Goal: Transaction & Acquisition: Obtain resource

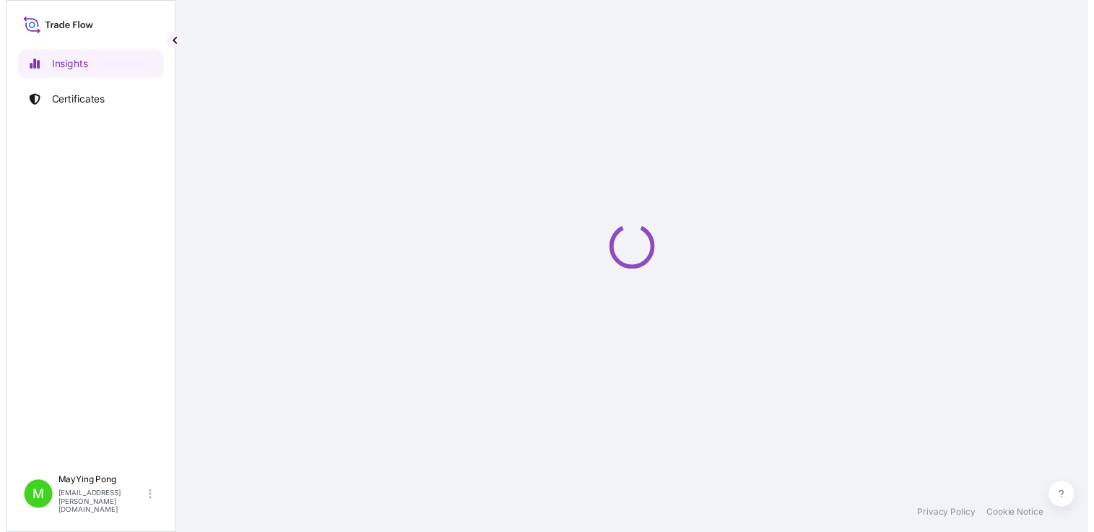
select select "2025"
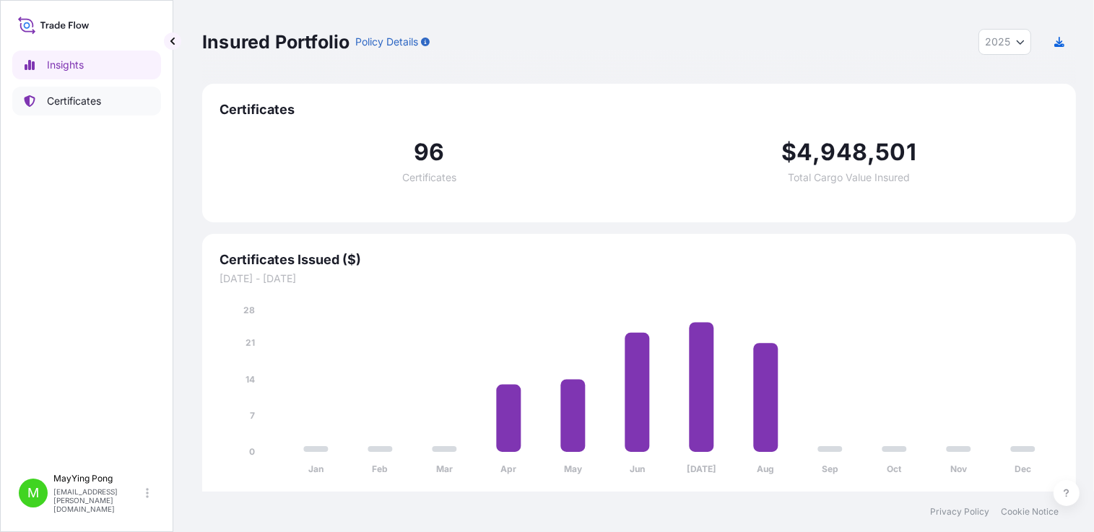
click at [105, 104] on link "Certificates" at bounding box center [86, 101] width 149 height 29
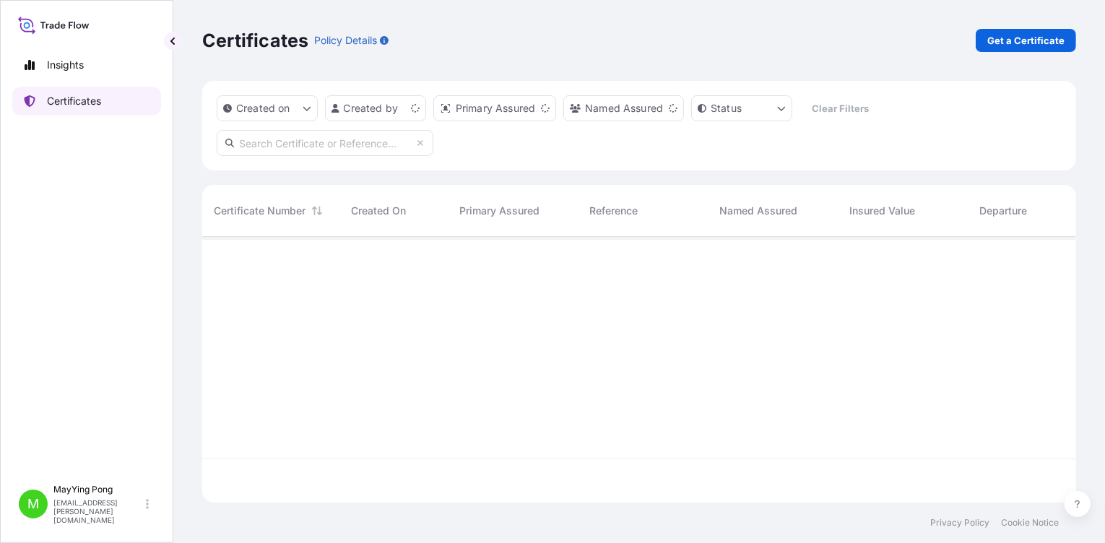
scroll to position [263, 863]
click at [1020, 42] on p "Get a Certificate" at bounding box center [1025, 40] width 77 height 14
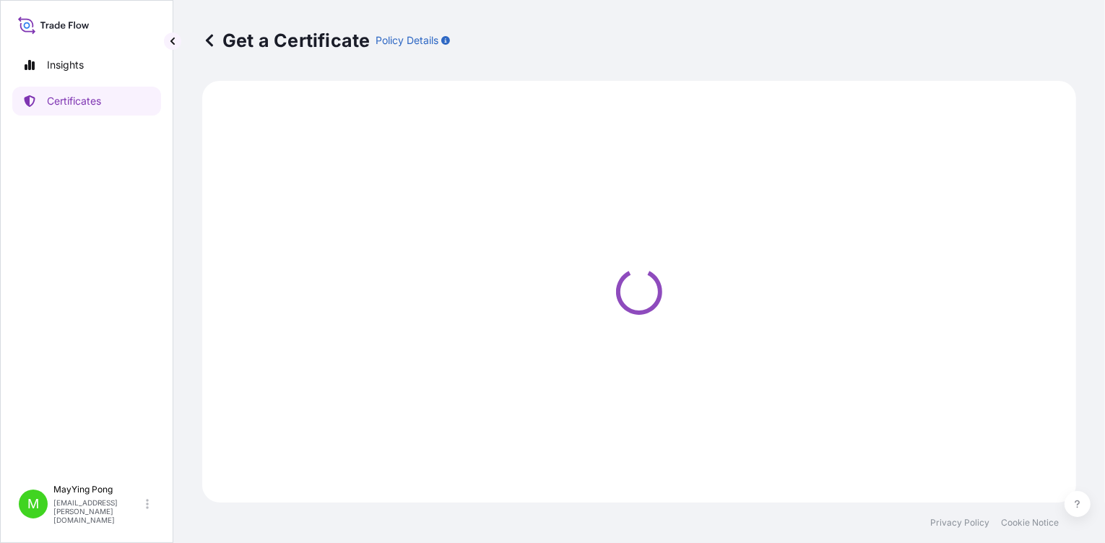
select select "Road / [GEOGRAPHIC_DATA]"
select select "Ocean Vessel"
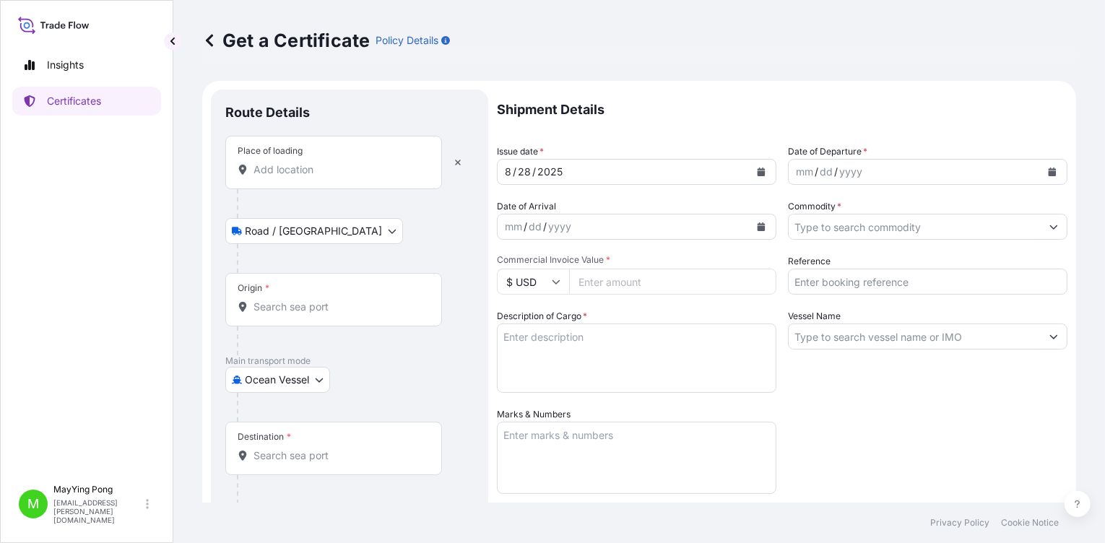
click at [289, 178] on div "Place of loading" at bounding box center [333, 162] width 217 height 53
click at [289, 177] on input "Place of loading" at bounding box center [338, 169] width 170 height 14
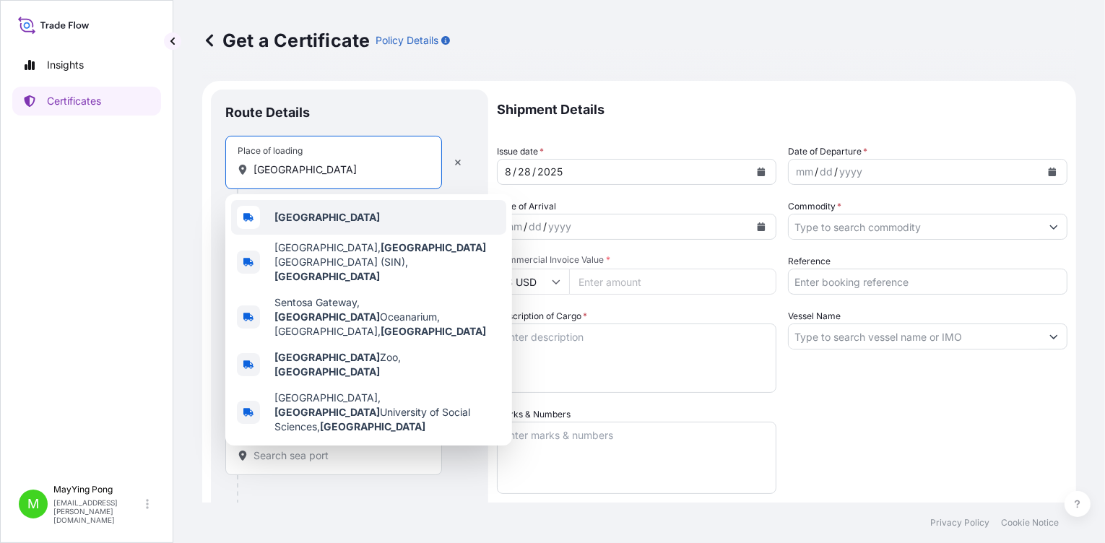
click at [319, 214] on b "[GEOGRAPHIC_DATA]" at bounding box center [326, 217] width 105 height 12
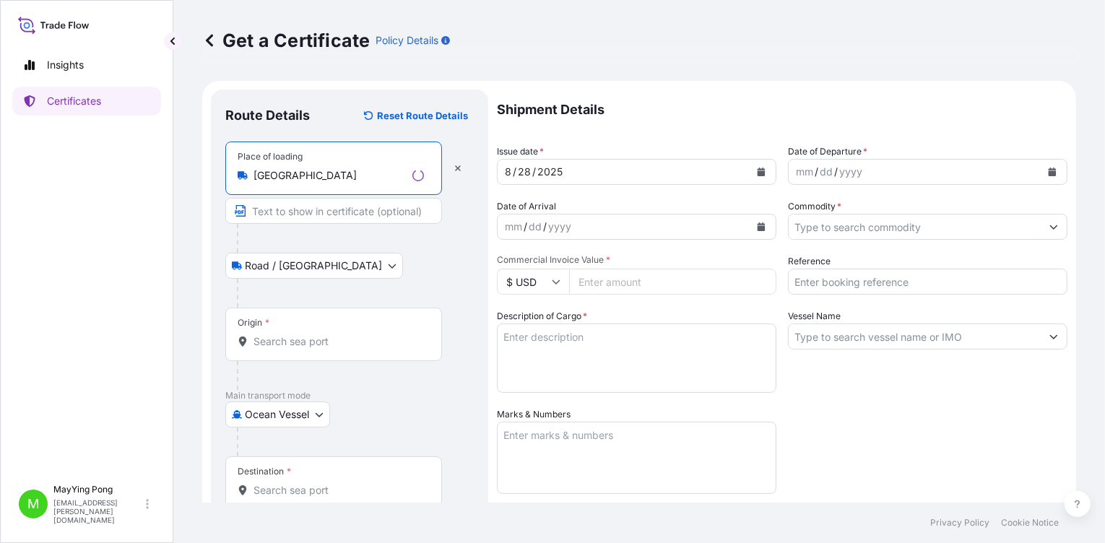
type input "[GEOGRAPHIC_DATA]"
click at [290, 334] on input "Origin *" at bounding box center [338, 341] width 170 height 14
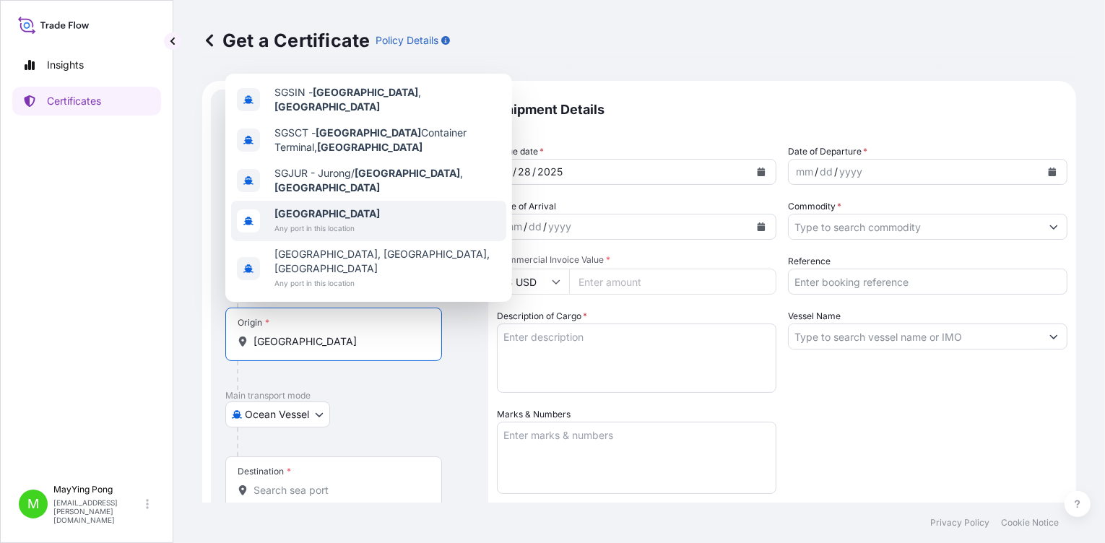
click at [305, 220] on b "[GEOGRAPHIC_DATA]" at bounding box center [326, 213] width 105 height 12
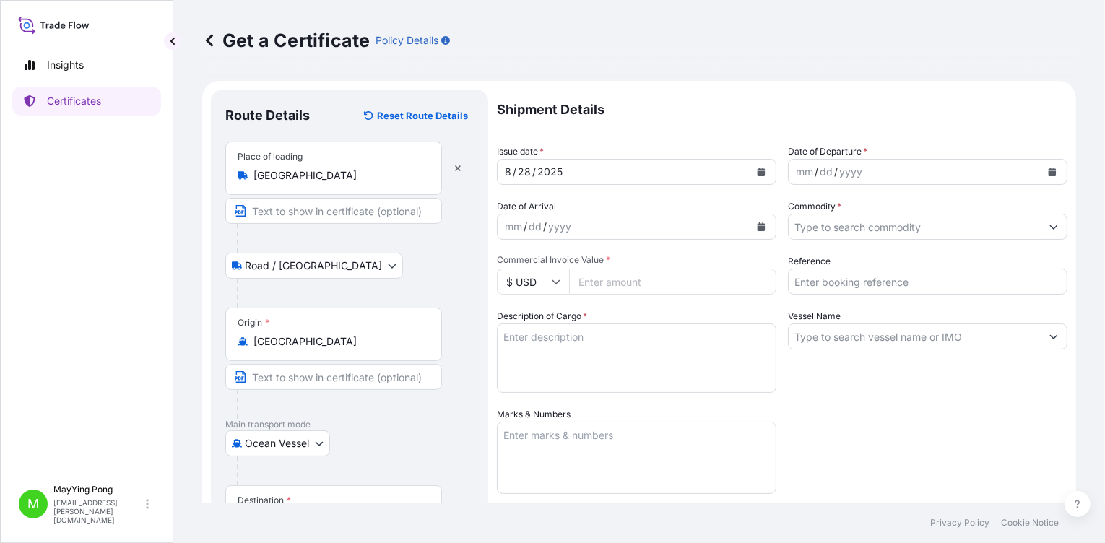
scroll to position [72, 0]
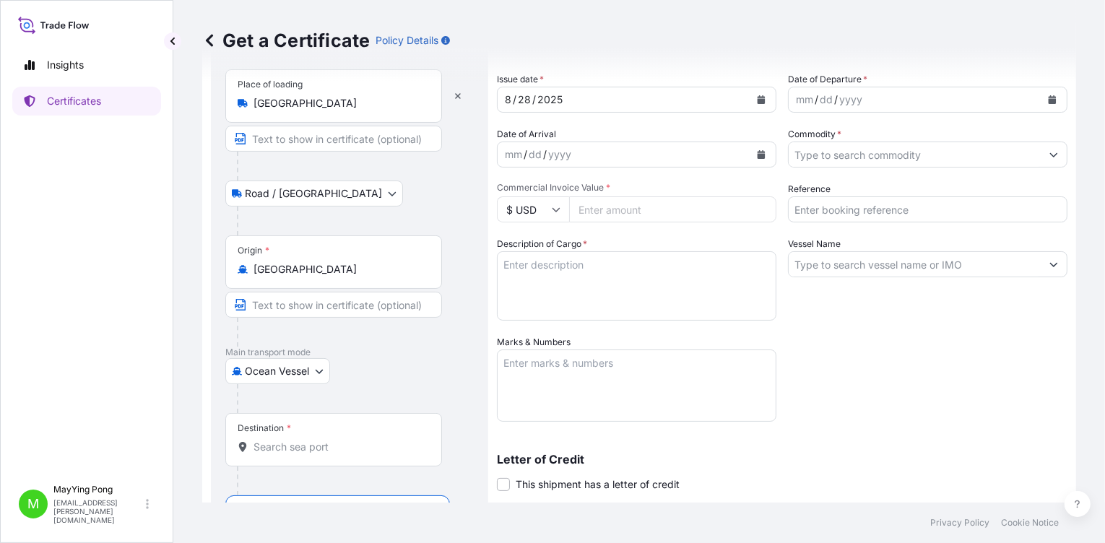
type input "[GEOGRAPHIC_DATA], [GEOGRAPHIC_DATA]"
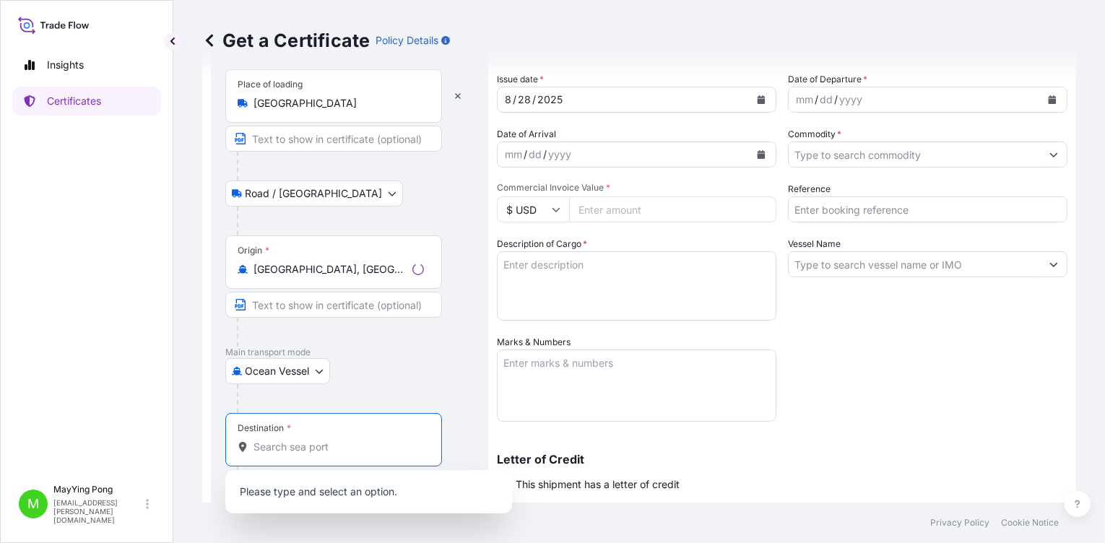
click at [259, 451] on input "Destination *" at bounding box center [338, 447] width 170 height 14
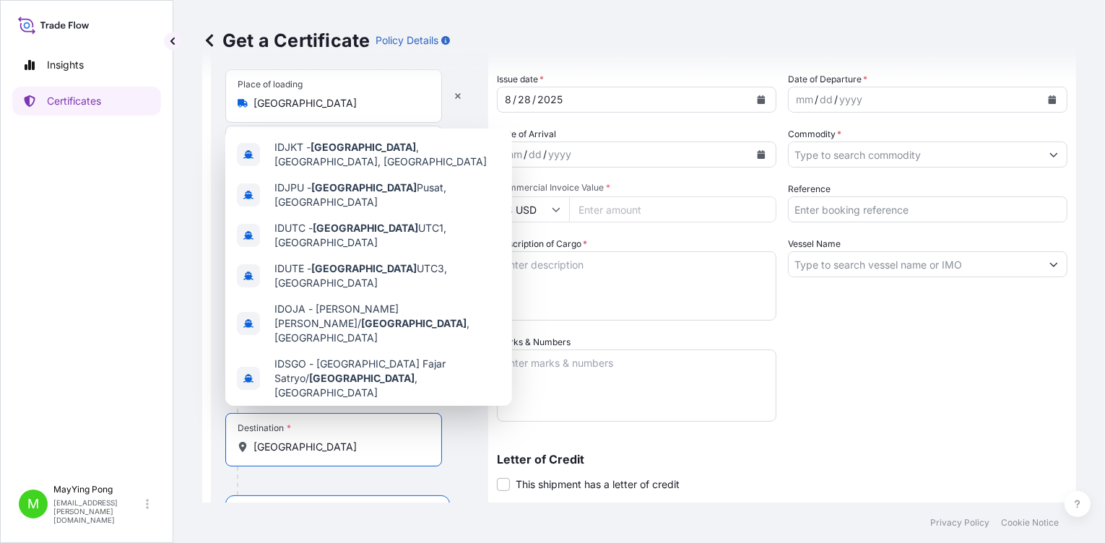
scroll to position [144, 0]
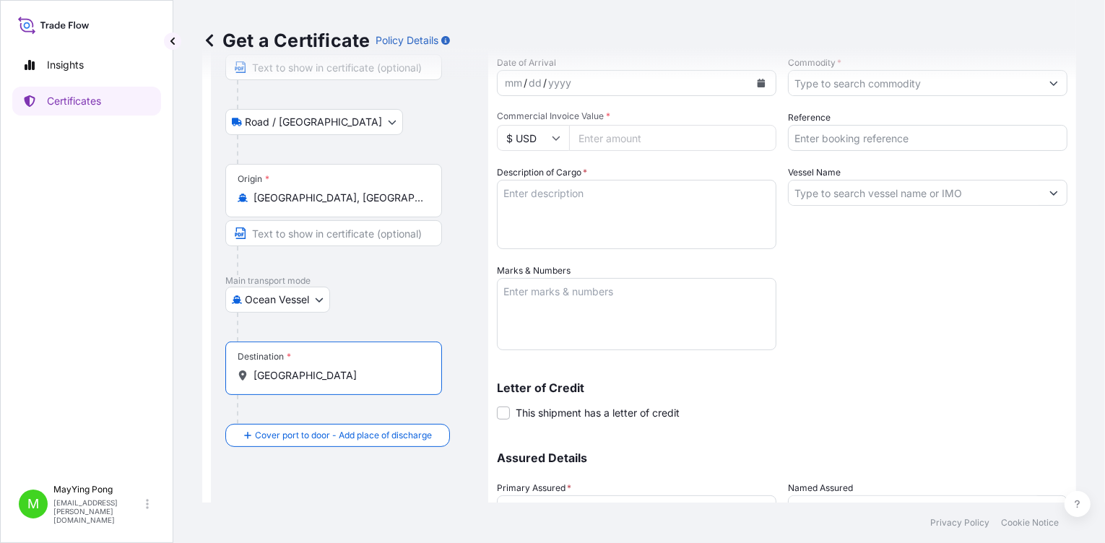
click at [295, 374] on input "[GEOGRAPHIC_DATA]" at bounding box center [338, 375] width 170 height 14
drag, startPoint x: 296, startPoint y: 373, endPoint x: 101, endPoint y: 274, distance: 219.0
click at [122, 328] on div "Insights Certificates M MayYing Pong [EMAIL_ADDRESS][PERSON_NAME][DOMAIN_NAME] …" at bounding box center [552, 271] width 1105 height 543
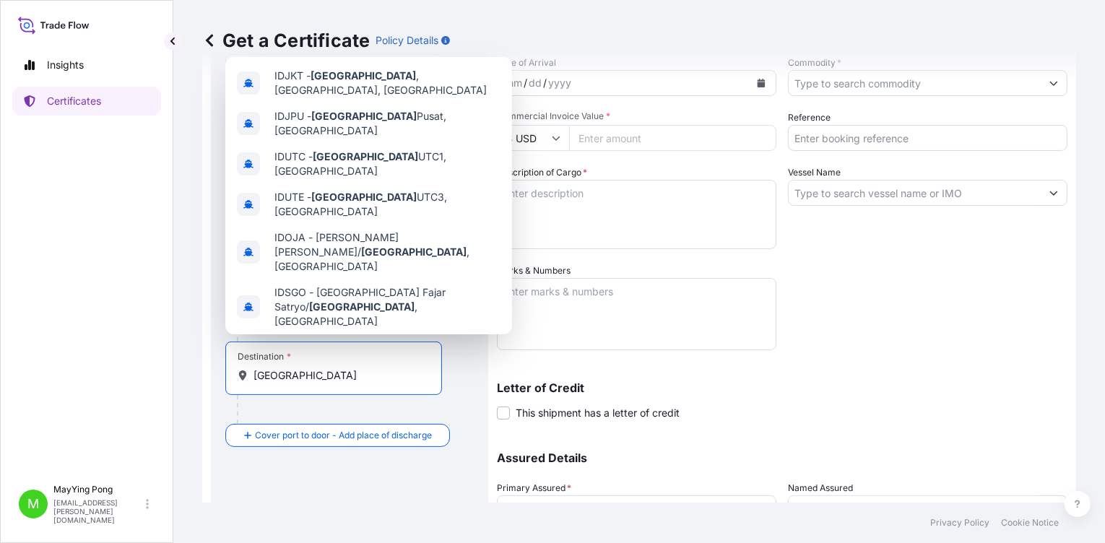
click at [366, 334] on div "[GEOGRAPHIC_DATA] , [GEOGRAPHIC_DATA] Any port in this location" at bounding box center [368, 354] width 275 height 40
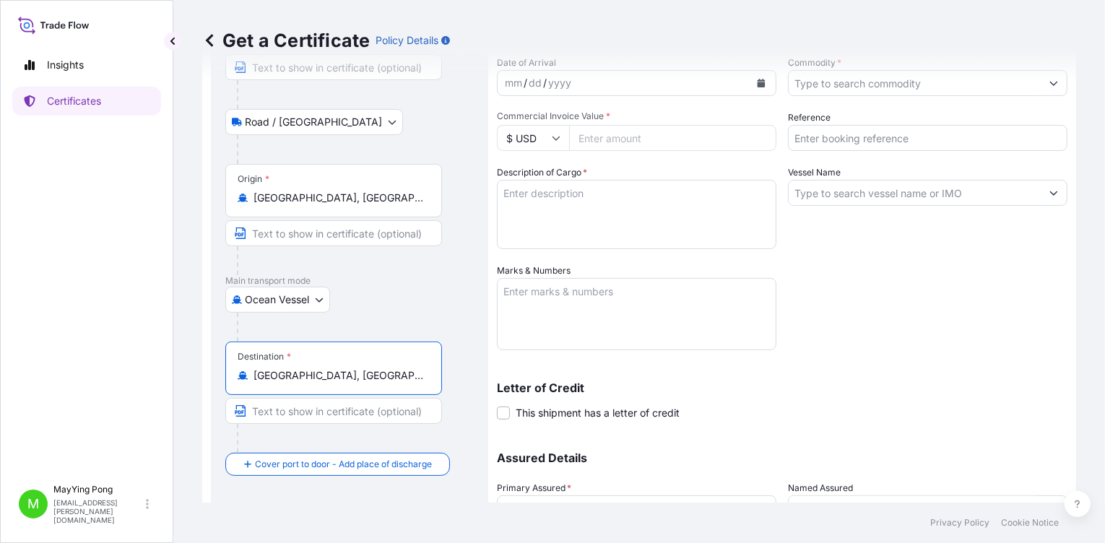
type input "[GEOGRAPHIC_DATA], [GEOGRAPHIC_DATA]"
click at [531, 79] on div "Get a Certificate Policy Details" at bounding box center [639, 40] width 874 height 81
click at [757, 83] on icon "Calendar" at bounding box center [761, 83] width 8 height 9
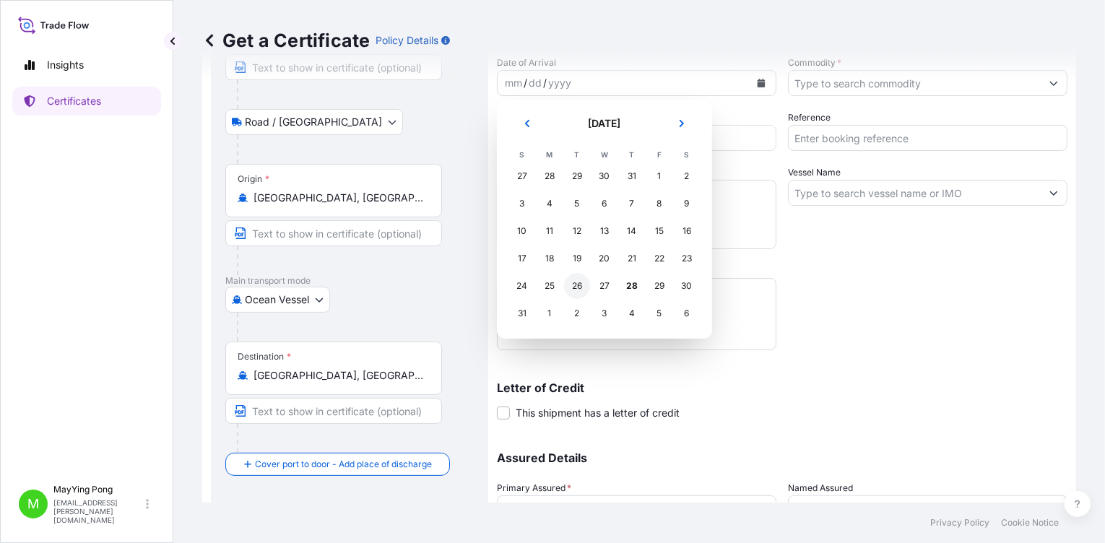
click at [581, 287] on div "26" at bounding box center [577, 286] width 26 height 26
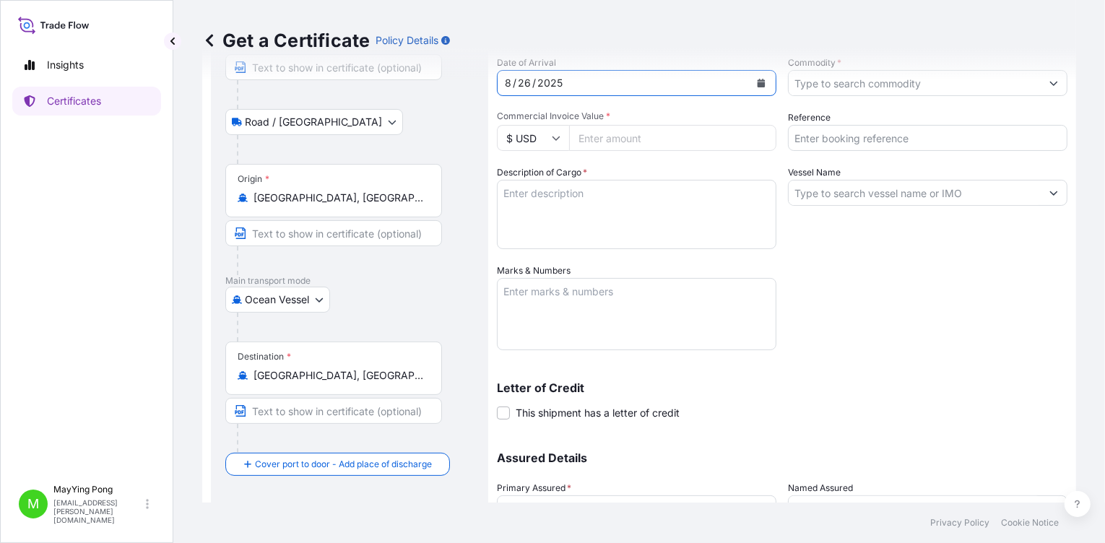
click at [963, 77] on div "Get a Certificate Policy Details" at bounding box center [639, 40] width 874 height 81
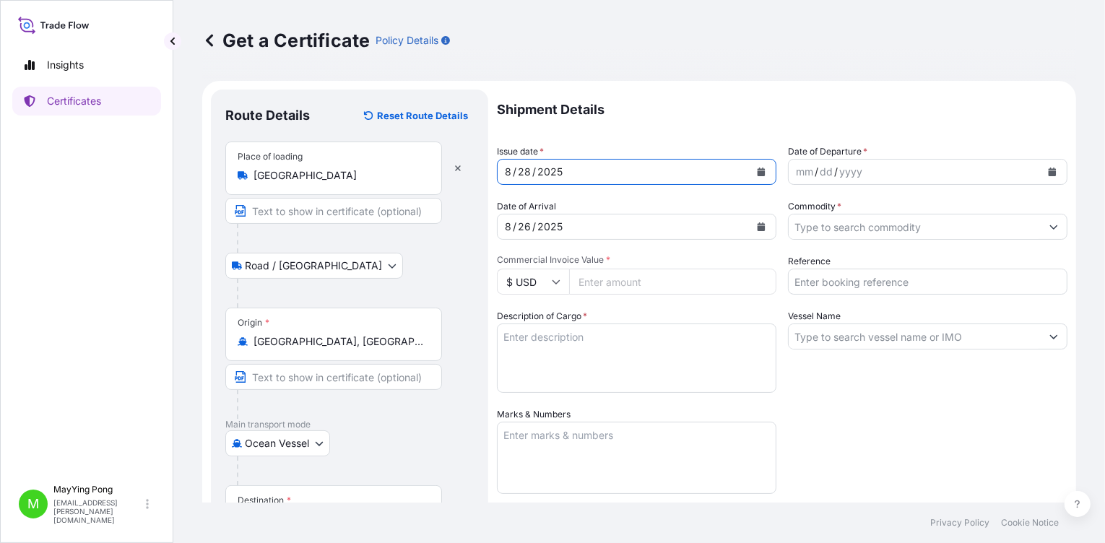
click at [760, 170] on icon "Calendar" at bounding box center [761, 172] width 9 height 9
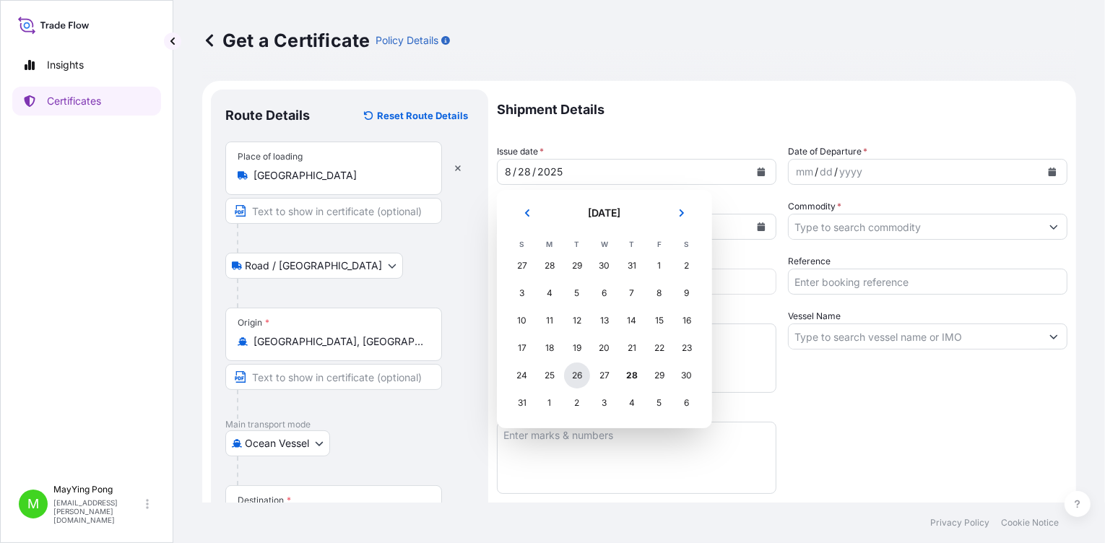
click at [576, 368] on div "26" at bounding box center [577, 375] width 26 height 26
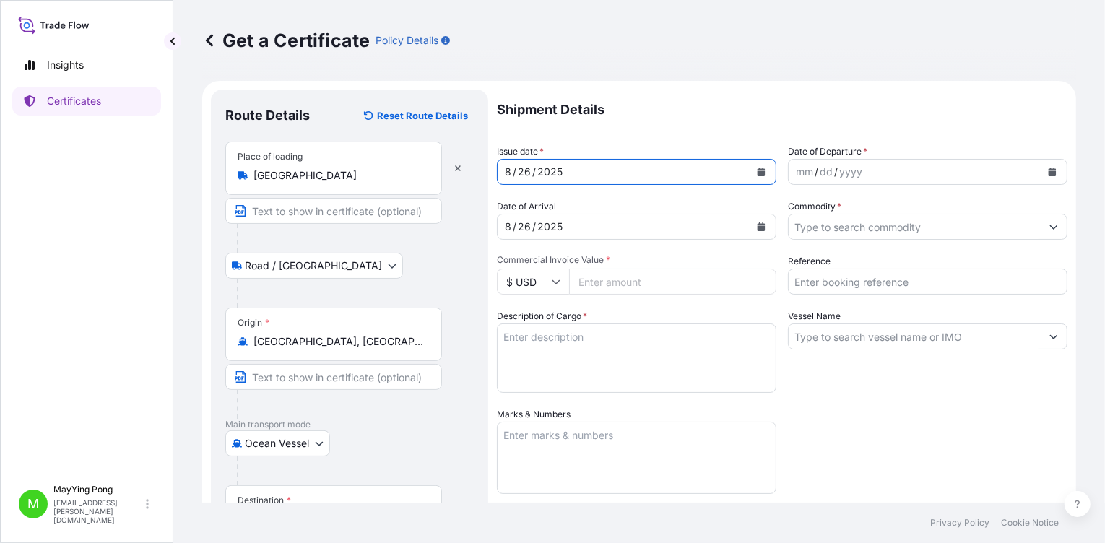
click at [1048, 170] on icon "Calendar" at bounding box center [1052, 172] width 9 height 9
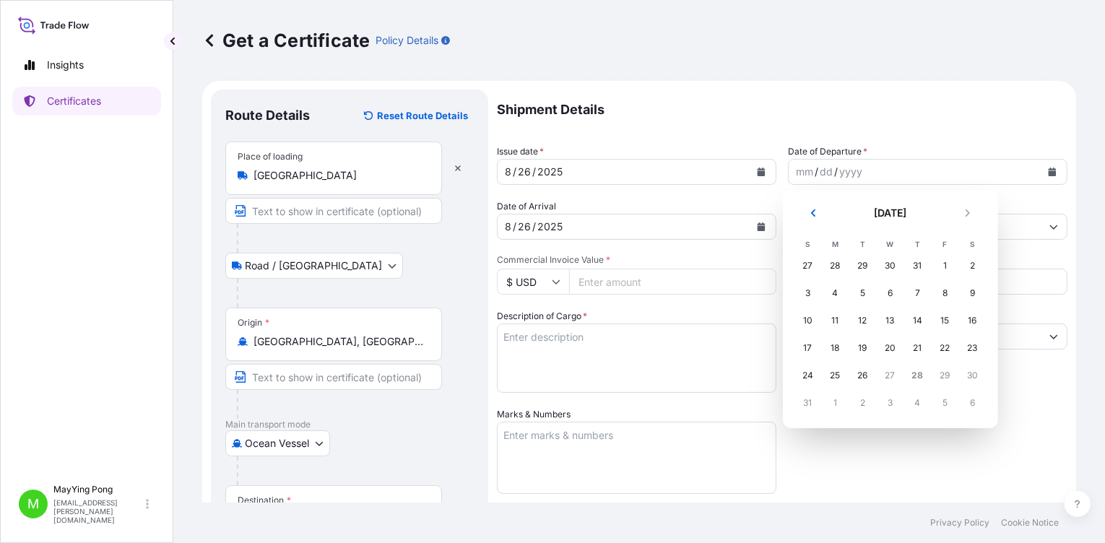
click at [804, 402] on div "31" at bounding box center [808, 403] width 26 height 26
click at [865, 375] on div "26" at bounding box center [863, 375] width 26 height 26
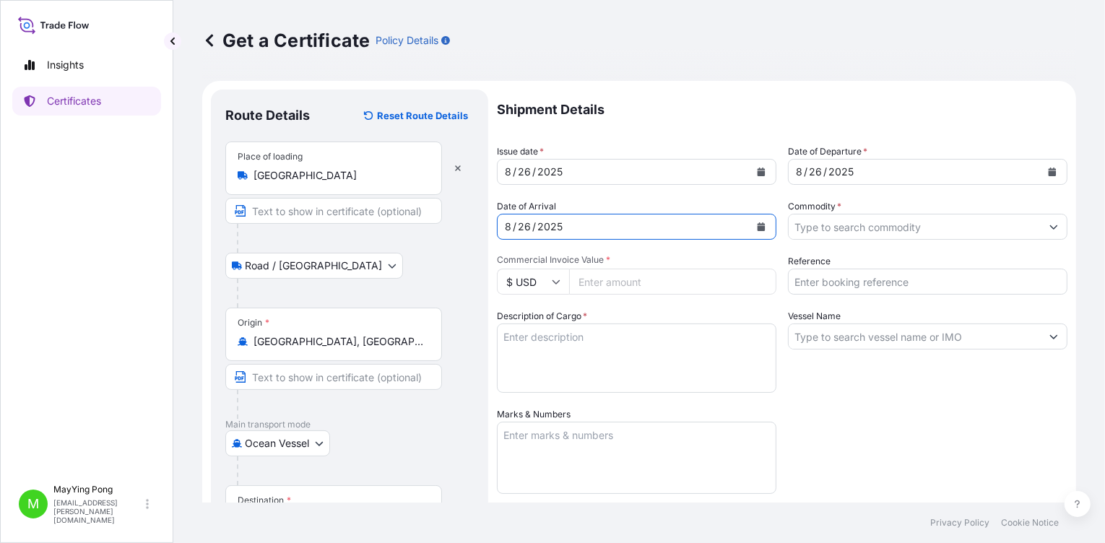
click at [516, 226] on div "26" at bounding box center [524, 226] width 16 height 17
click at [757, 228] on icon "Calendar" at bounding box center [761, 226] width 9 height 9
click at [761, 225] on button "Calendar" at bounding box center [761, 226] width 23 height 23
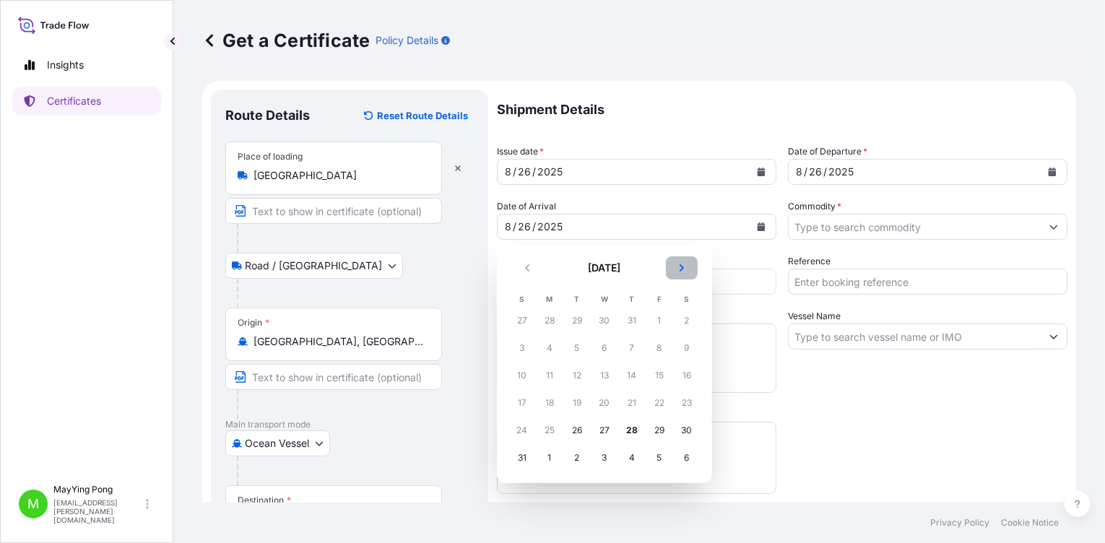
click at [677, 269] on icon "Next" at bounding box center [681, 268] width 9 height 9
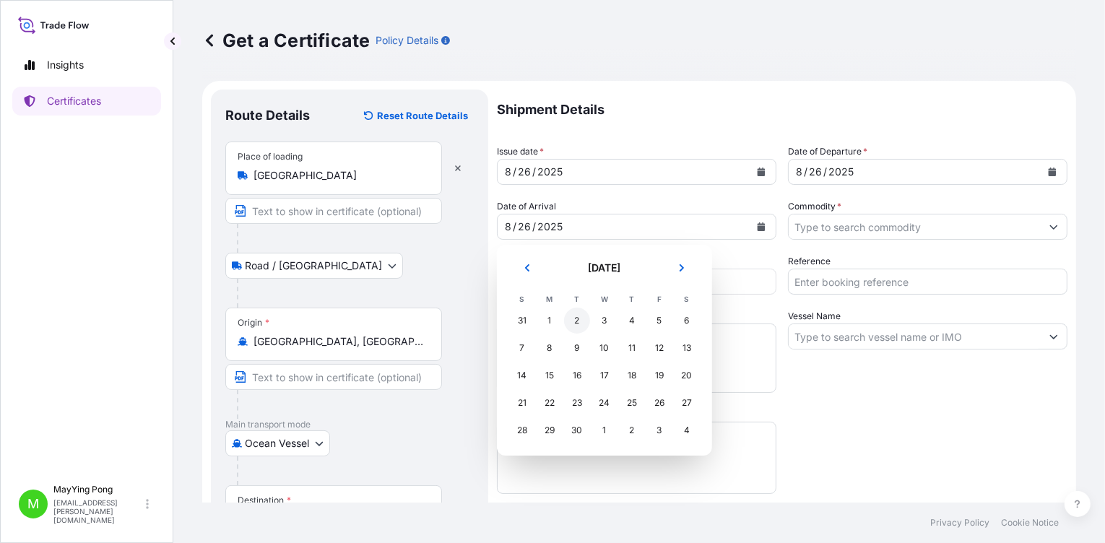
click at [572, 322] on div "2" at bounding box center [577, 321] width 26 height 26
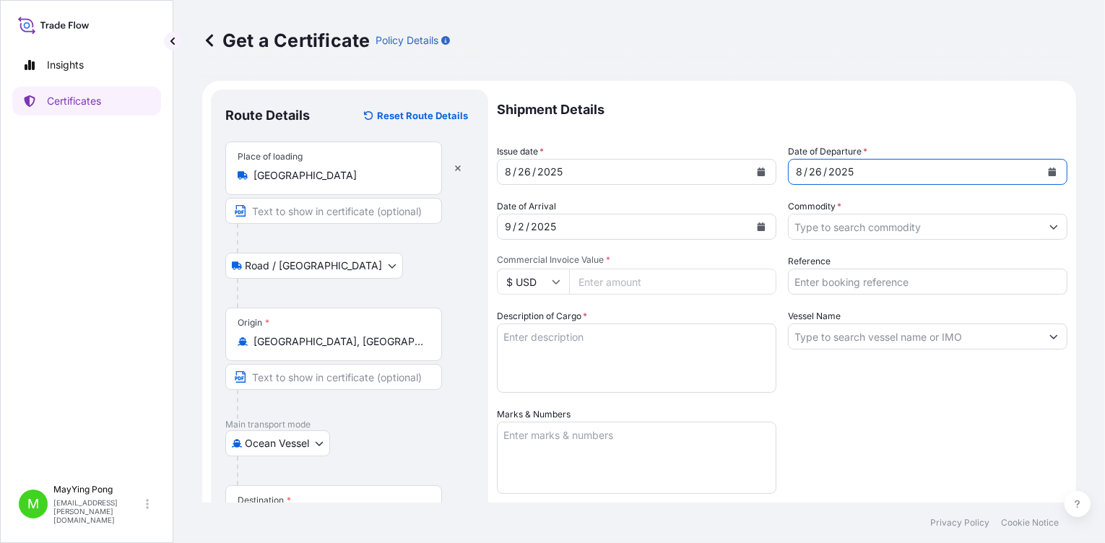
click at [807, 170] on div "26" at bounding box center [815, 171] width 16 height 17
drag, startPoint x: 815, startPoint y: 170, endPoint x: 797, endPoint y: 169, distance: 18.1
click at [797, 169] on div "[DATE]" at bounding box center [915, 172] width 252 height 26
click at [1041, 167] on button "Calendar" at bounding box center [1052, 171] width 23 height 23
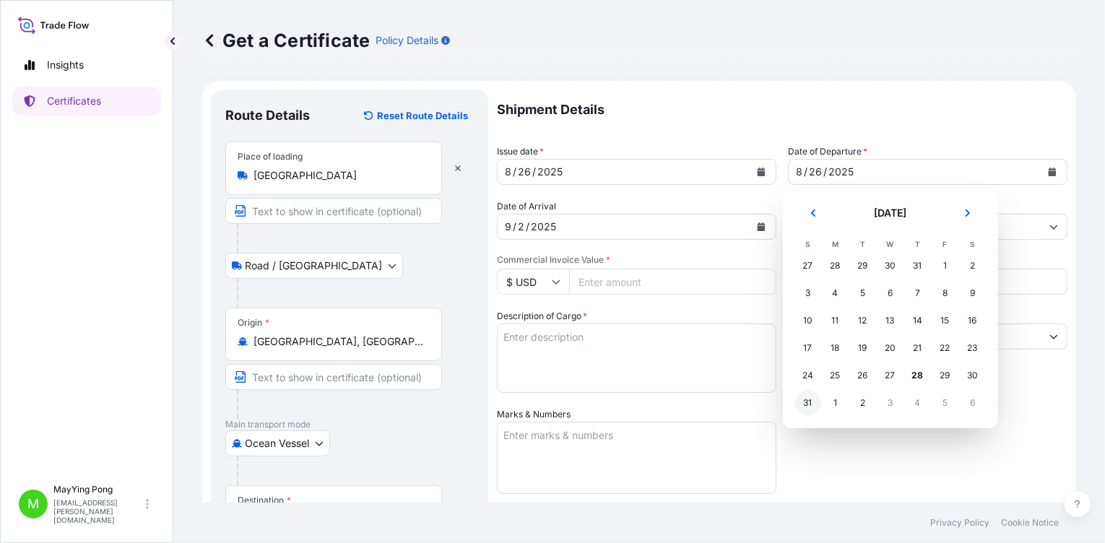
click at [808, 403] on div "31" at bounding box center [808, 403] width 26 height 26
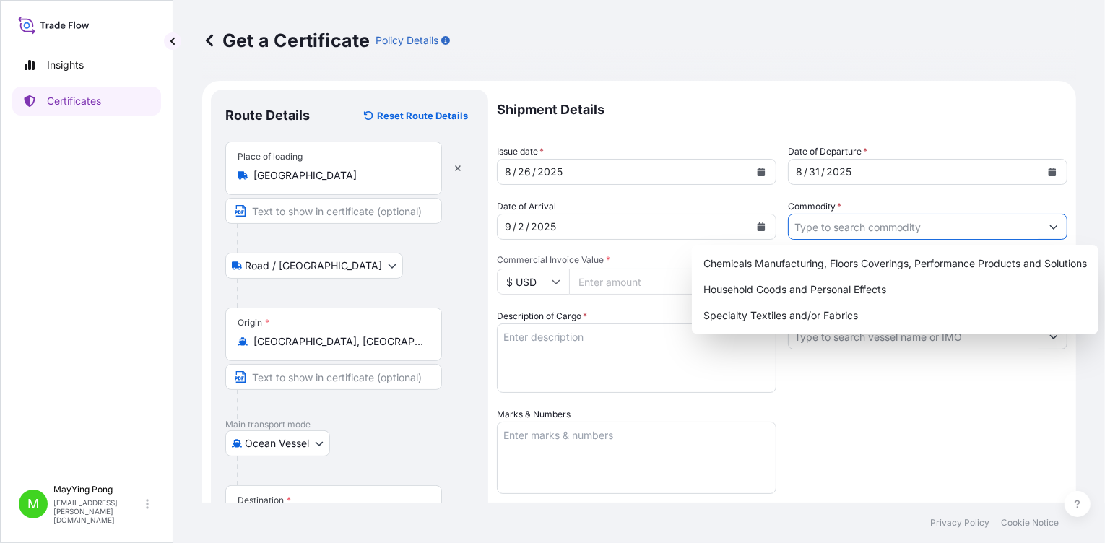
click at [850, 227] on input "Commodity *" at bounding box center [915, 227] width 252 height 26
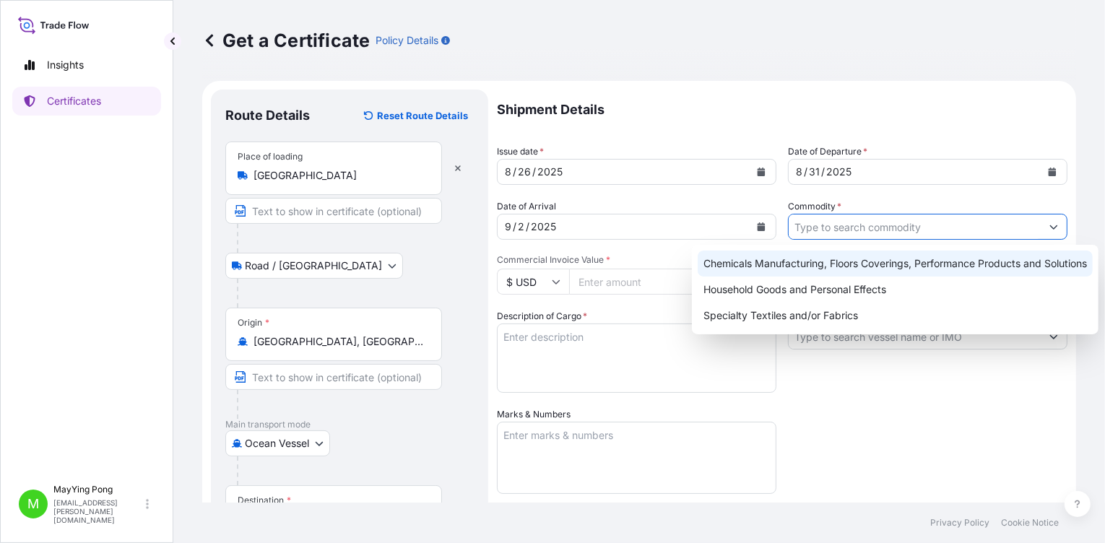
click at [843, 261] on div "Chemicals Manufacturing, Floors Coverings, Performance Products and Solutions" at bounding box center [895, 264] width 395 height 26
type input "Chemicals Manufacturing, Floors Coverings, Performance Products and Solutions"
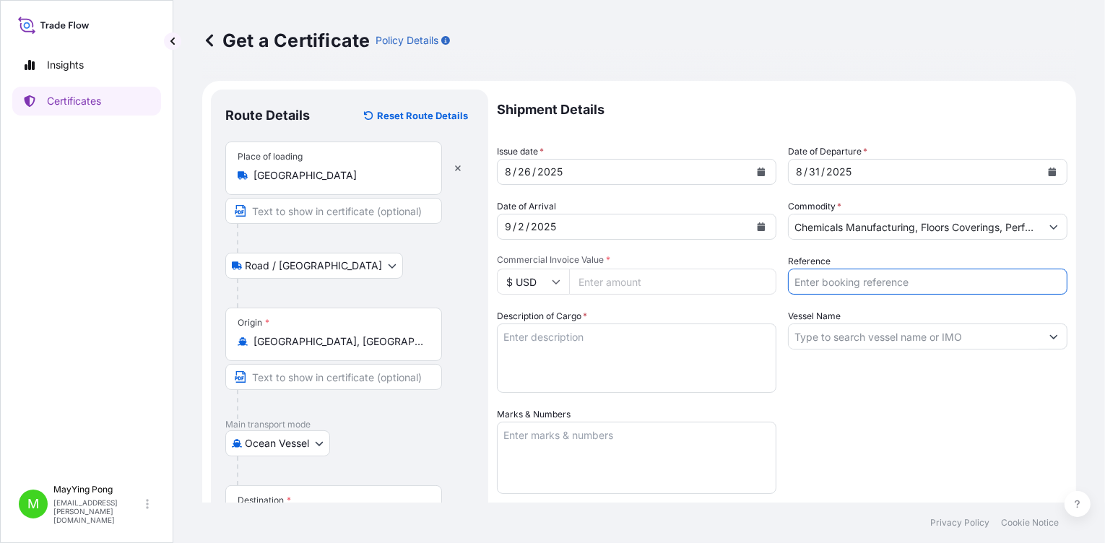
drag, startPoint x: 822, startPoint y: 277, endPoint x: 813, endPoint y: 265, distance: 14.4
click at [822, 278] on input "Reference" at bounding box center [927, 282] width 279 height 26
type input "1003569046"
click at [576, 340] on textarea "Description of Cargo *" at bounding box center [636, 358] width 279 height 69
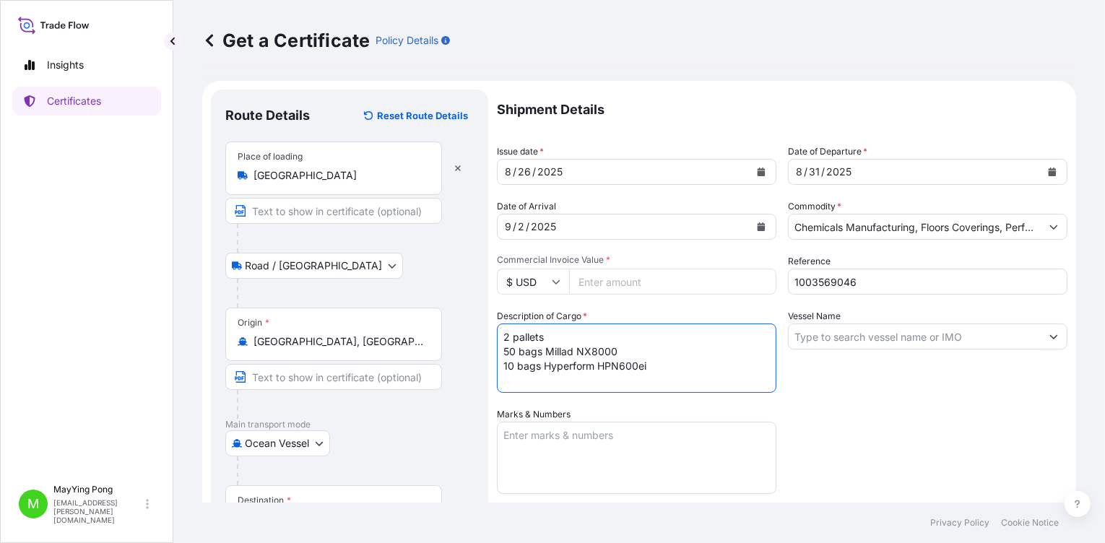
click at [574, 339] on textarea "2 pallets 50 bags Millad NX8000 10 bags Hyperform HPN600ei" at bounding box center [636, 358] width 279 height 69
type textarea "2 pallets 50 bags Millad NX8000 10 bags Hyperform HPN600ei"
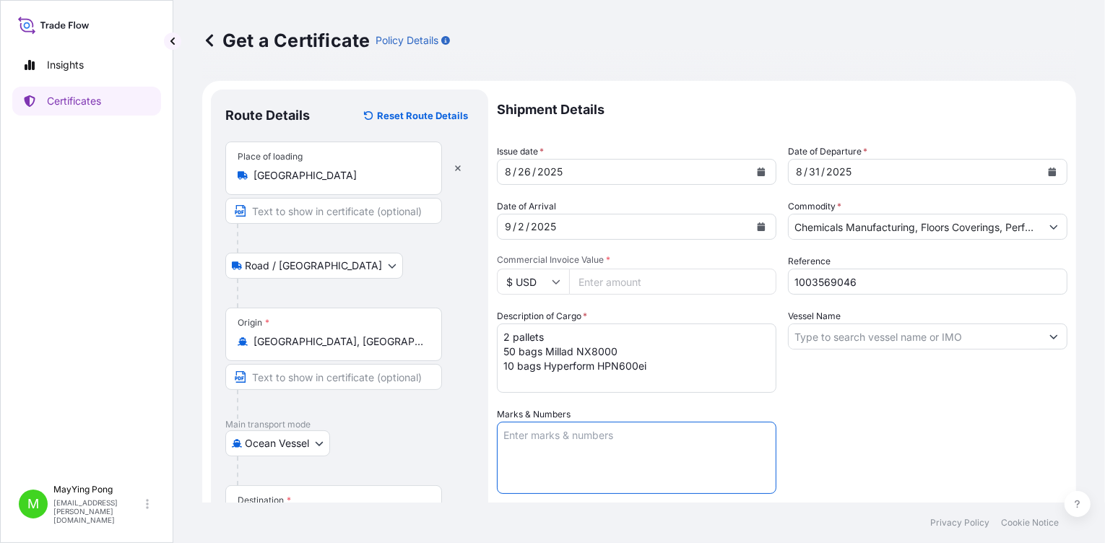
click at [582, 436] on textarea "Marks & Numbers" at bounding box center [636, 458] width 279 height 72
click at [531, 443] on textarea "PT Polycolor Prima [DEMOGRAPHIC_DATA]" at bounding box center [636, 458] width 279 height 72
type textarea "PT Polycolor Prima [DEMOGRAPHIC_DATA] PO.I/0001/0825/0001"
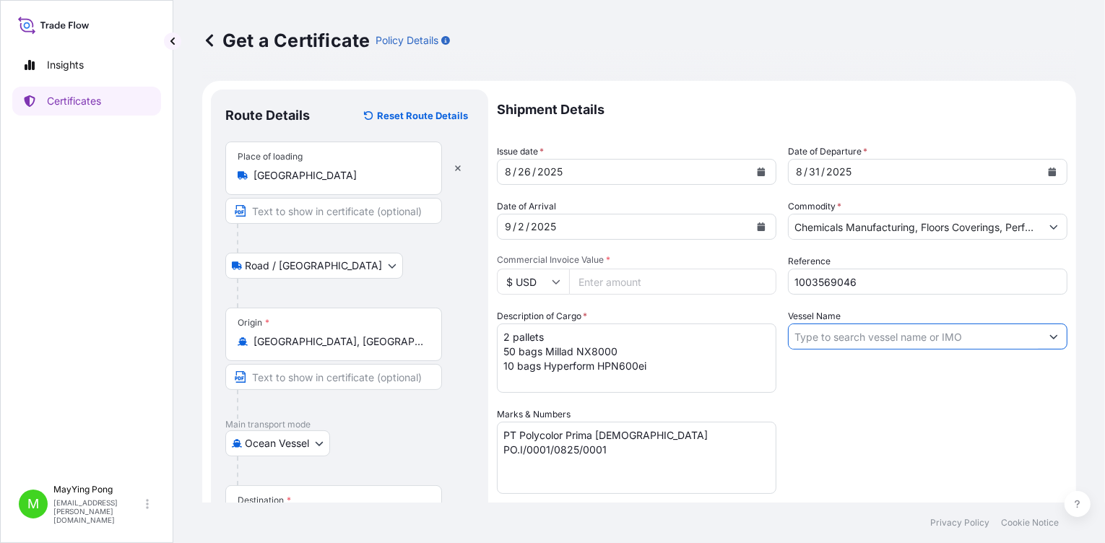
click at [926, 338] on input "Vessel Name" at bounding box center [915, 337] width 252 height 26
type input "g"
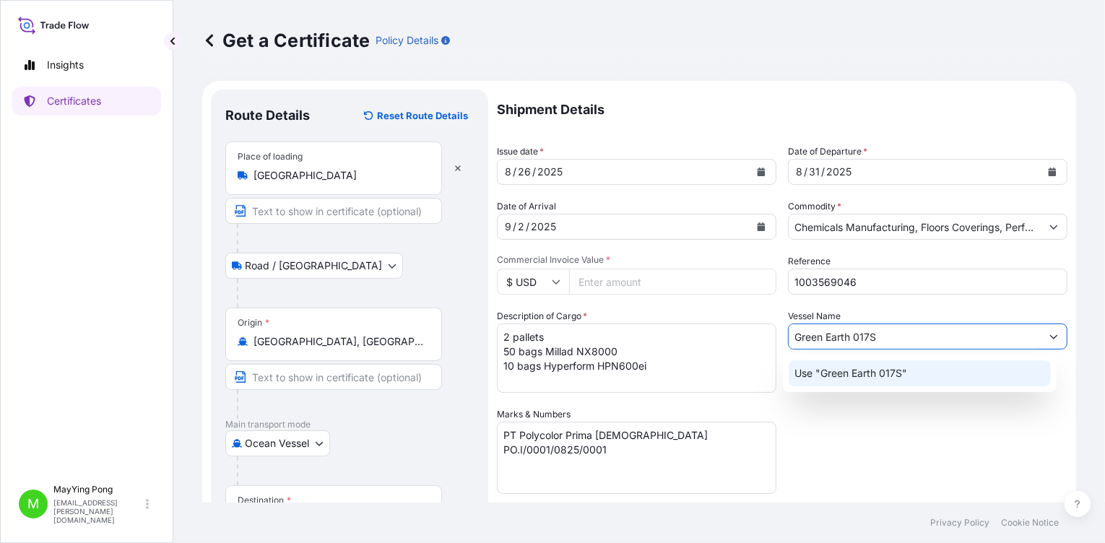
click at [849, 370] on p "Use "Green Earth 017S"" at bounding box center [850, 373] width 113 height 14
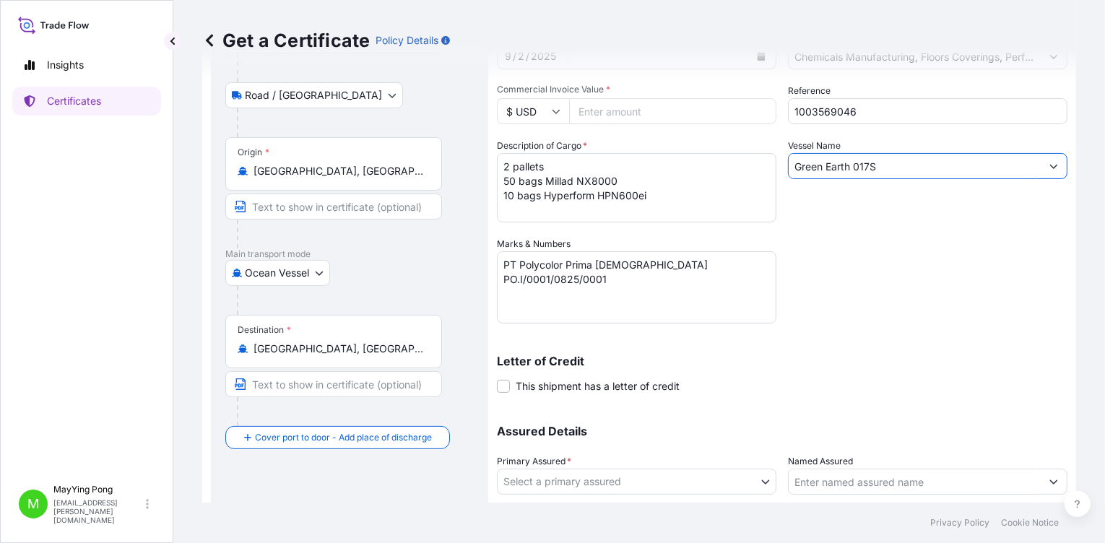
scroll to position [268, 0]
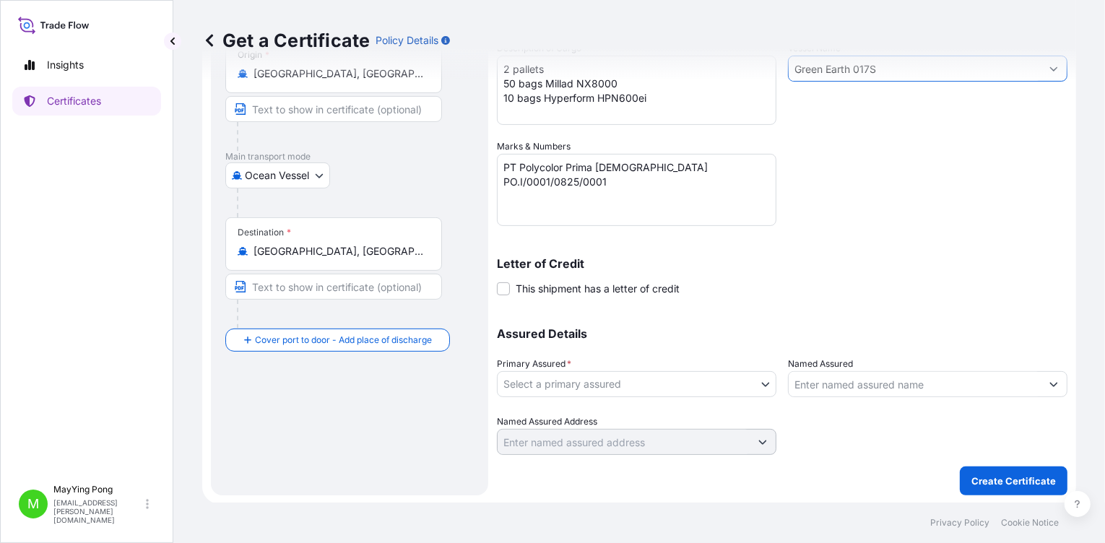
type input "Green Earth 017S"
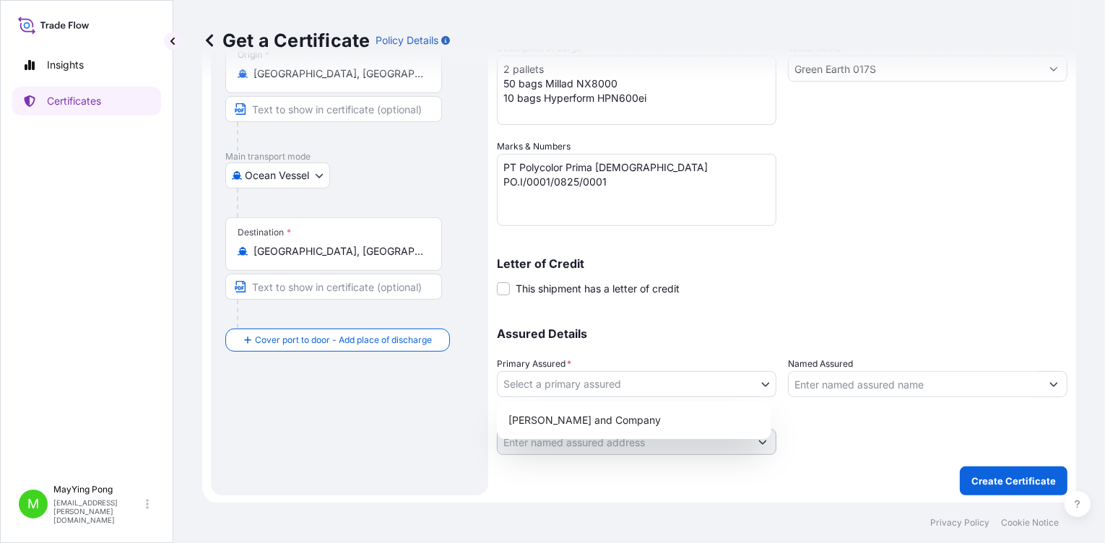
click at [763, 381] on body "1 option available. 0 options available. 1 option available. 0 options availabl…" at bounding box center [552, 271] width 1105 height 543
click at [712, 412] on div "[PERSON_NAME] and Company" at bounding box center [634, 420] width 263 height 26
select select "31531"
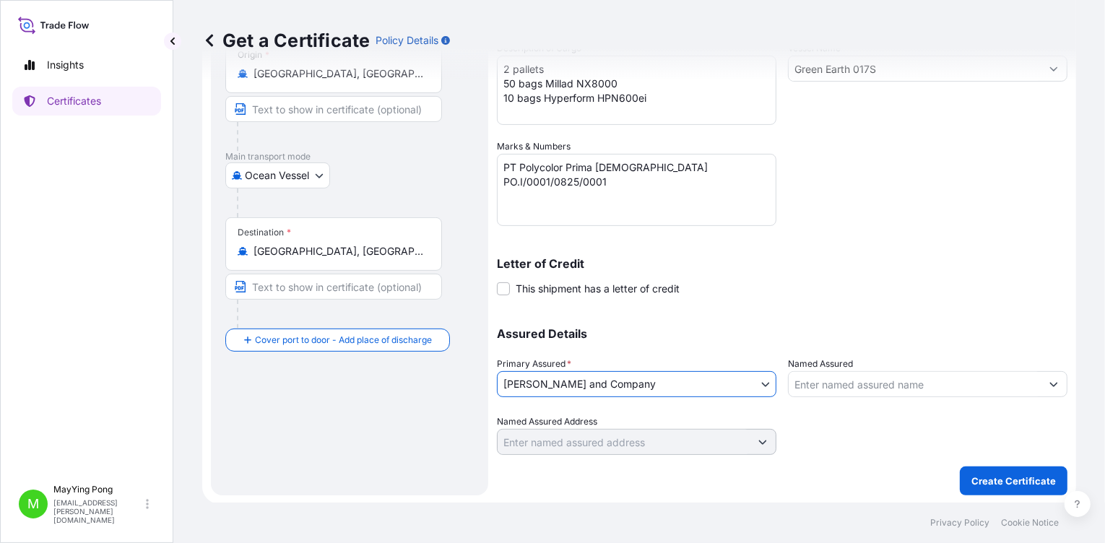
click at [845, 381] on input "Named Assured" at bounding box center [915, 384] width 252 height 26
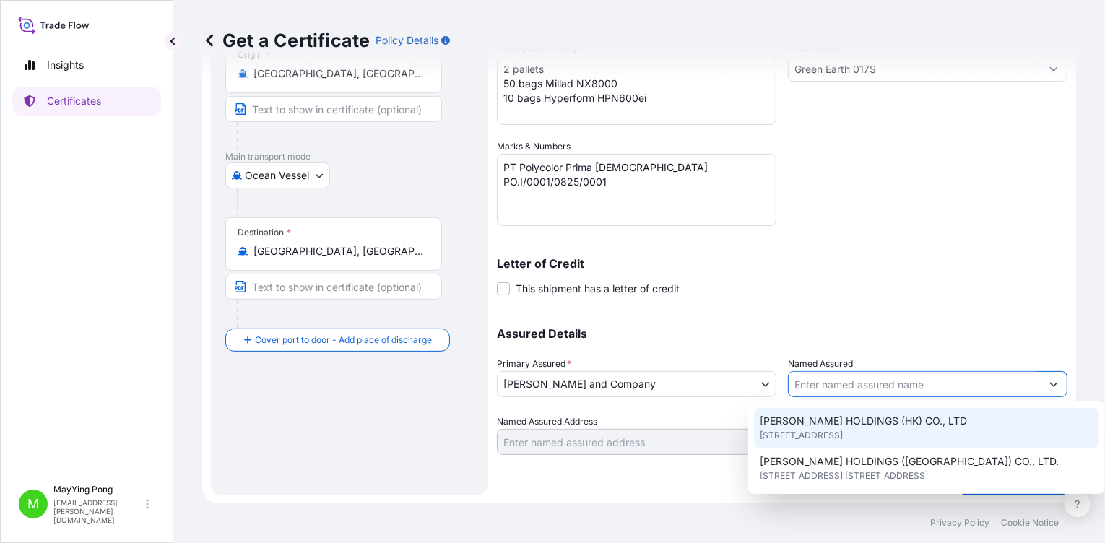
scroll to position [288, 0]
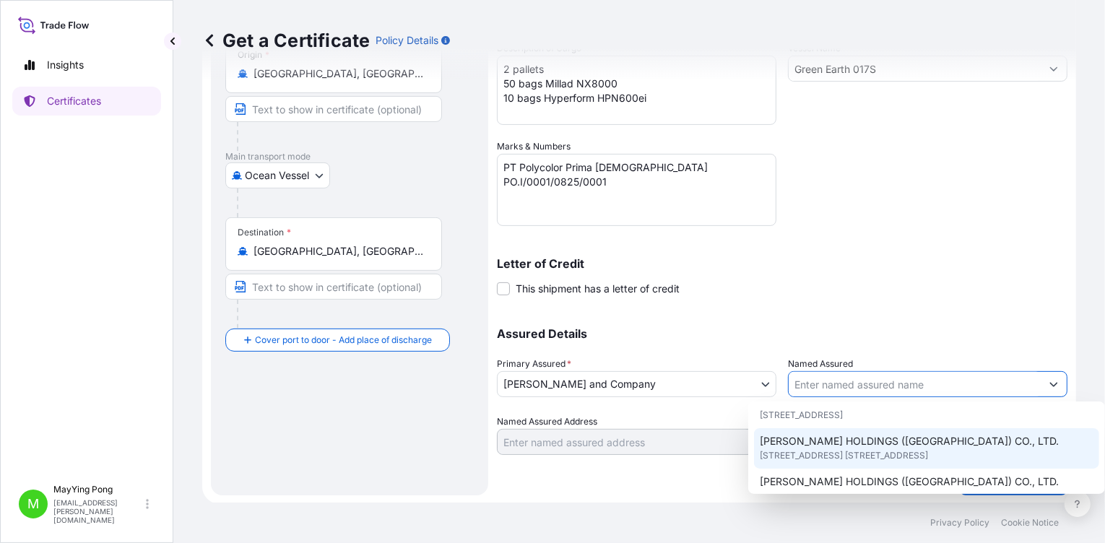
click at [859, 448] on span "[STREET_ADDRESS] [STREET_ADDRESS]" at bounding box center [844, 455] width 168 height 14
type input "[PERSON_NAME] HOLDINGS ([GEOGRAPHIC_DATA]) CO., LTD."
type input "[STREET_ADDRESS] [STREET_ADDRESS],"
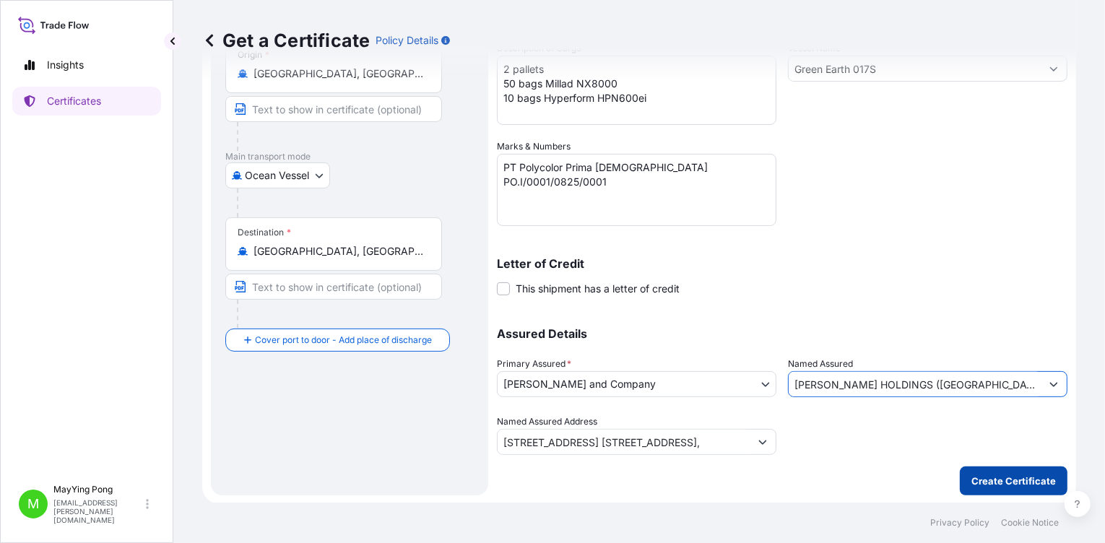
click at [978, 484] on p "Create Certificate" at bounding box center [1013, 481] width 84 height 14
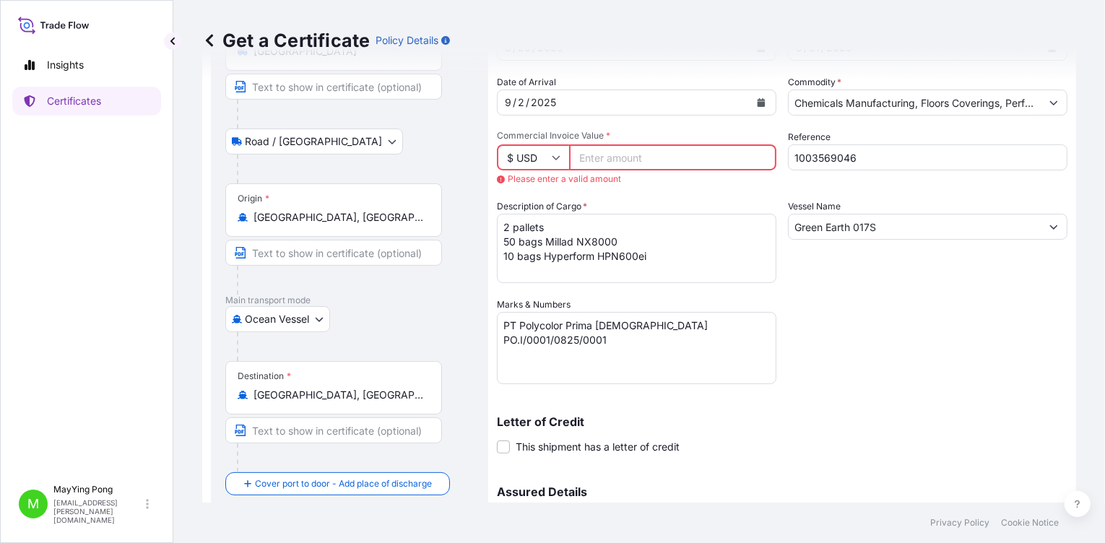
scroll to position [0, 0]
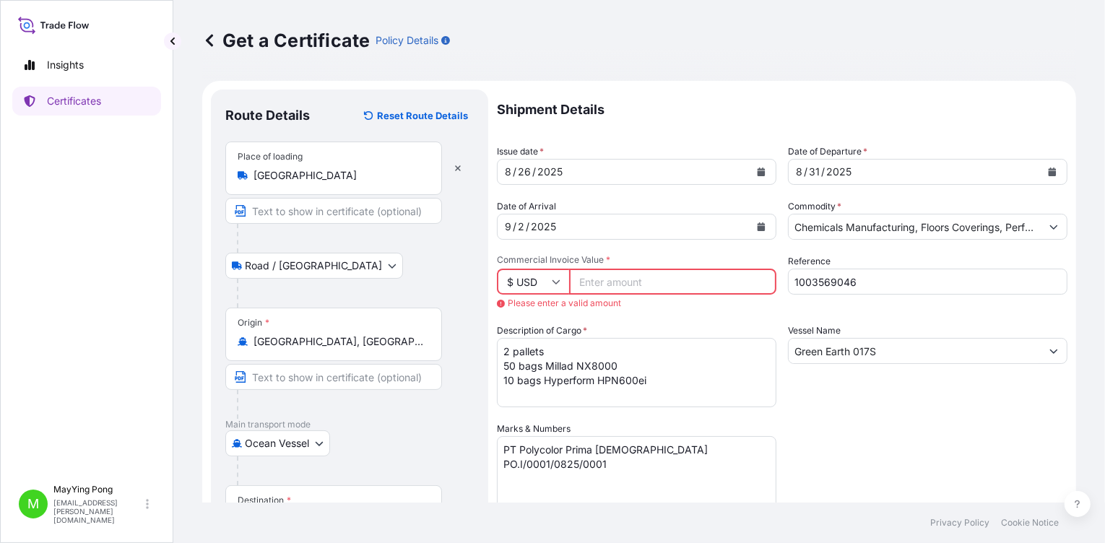
click at [625, 277] on input "Commercial Invoice Value *" at bounding box center [672, 282] width 207 height 26
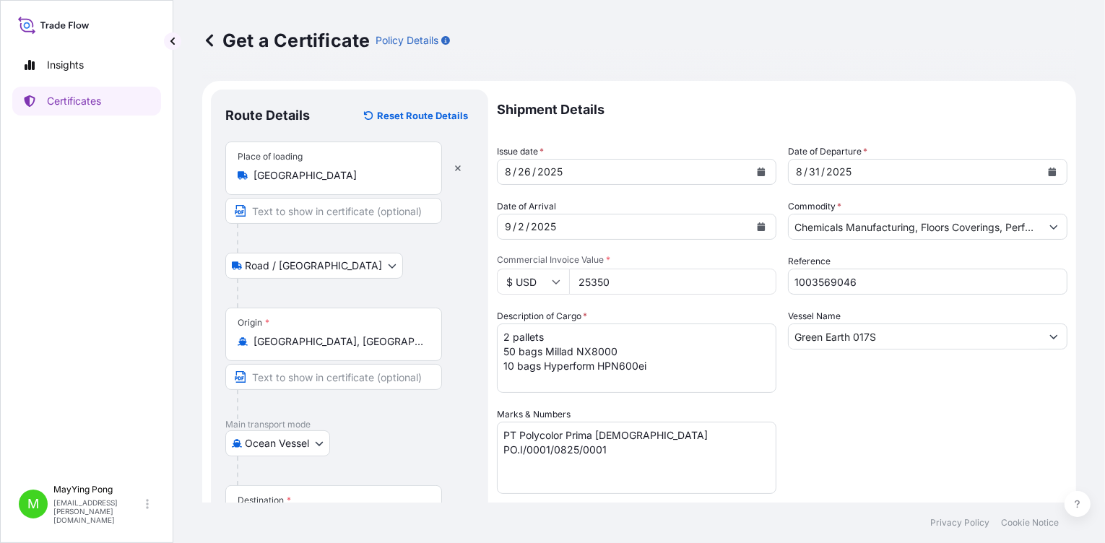
type input "25350"
click at [584, 337] on textarea "2 pallets 50 bags Millad NX8000 10 bags Hyperform HPN600ei" at bounding box center [636, 358] width 279 height 69
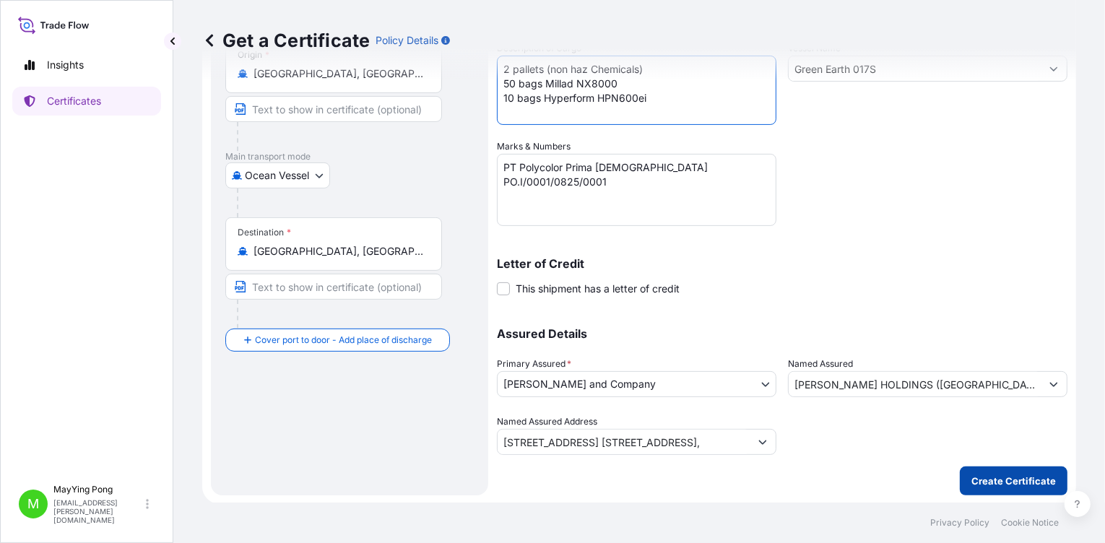
type textarea "2 pallets (non haz Chemicals) 50 bags Millad NX8000 10 bags Hyperform HPN600ei"
click at [1010, 474] on p "Create Certificate" at bounding box center [1013, 481] width 84 height 14
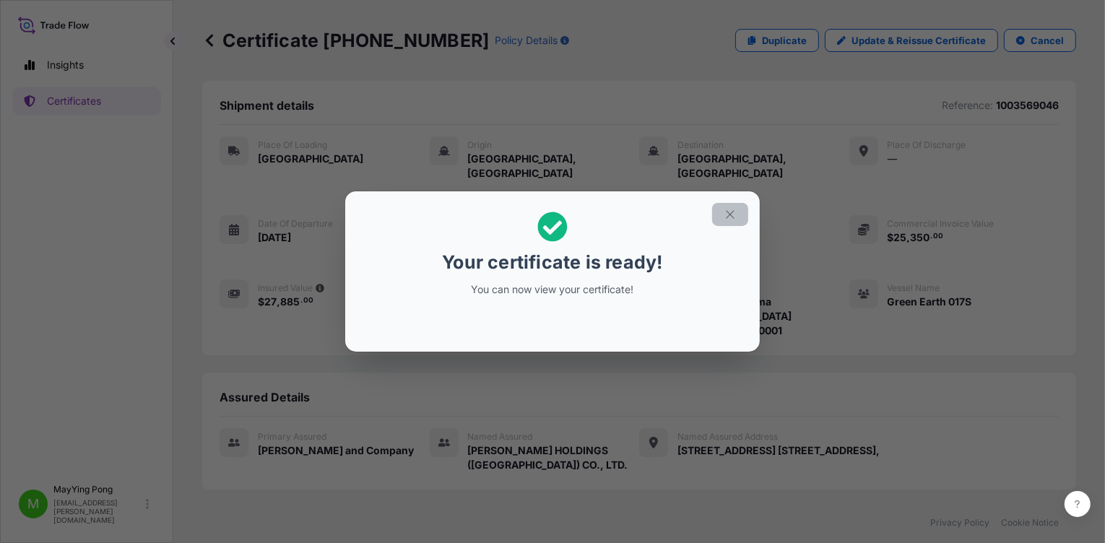
click at [726, 212] on icon "button" at bounding box center [730, 214] width 13 height 13
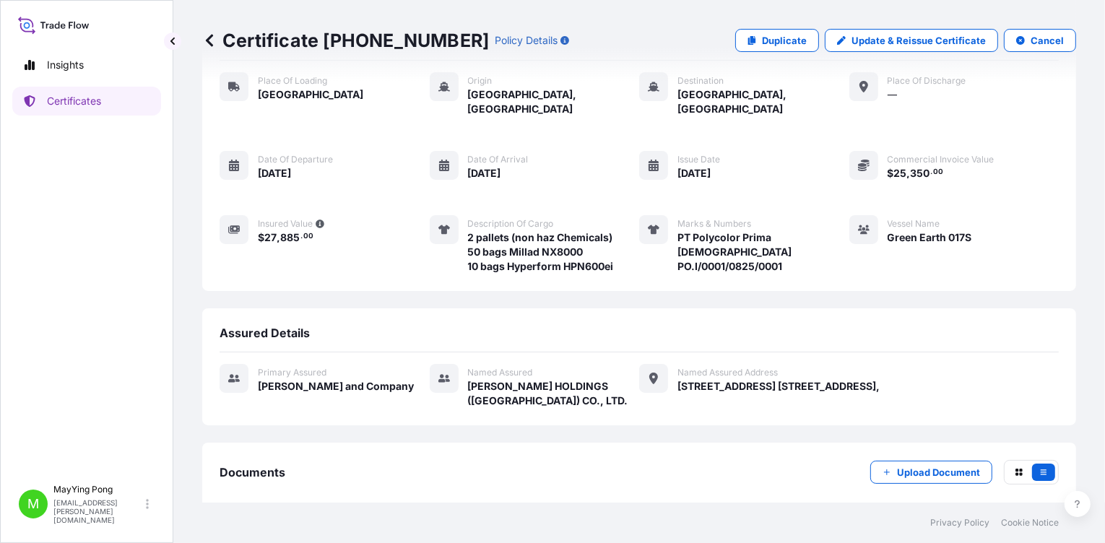
scroll to position [121, 0]
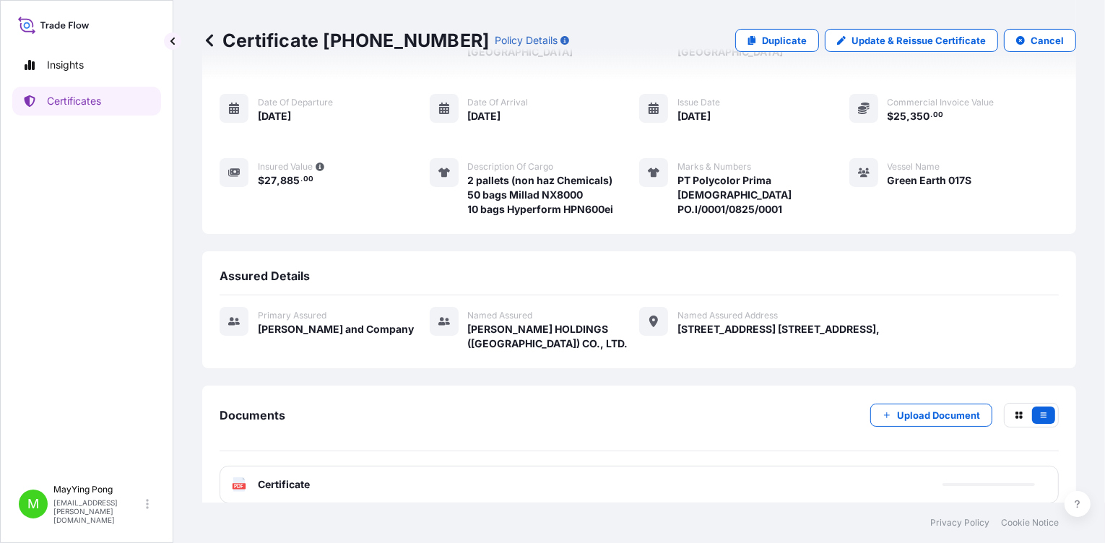
click at [267, 477] on span "Certificate" at bounding box center [284, 484] width 52 height 14
click at [239, 484] on text "PDF" at bounding box center [239, 486] width 9 height 5
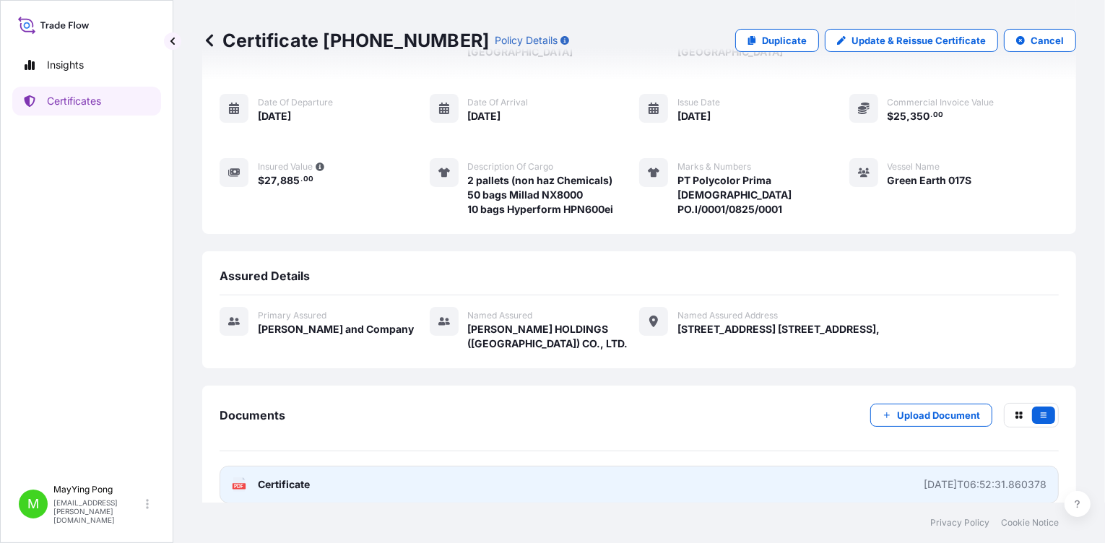
click at [235, 484] on text "PDF" at bounding box center [239, 486] width 9 height 5
